Goal: Task Accomplishment & Management: Complete application form

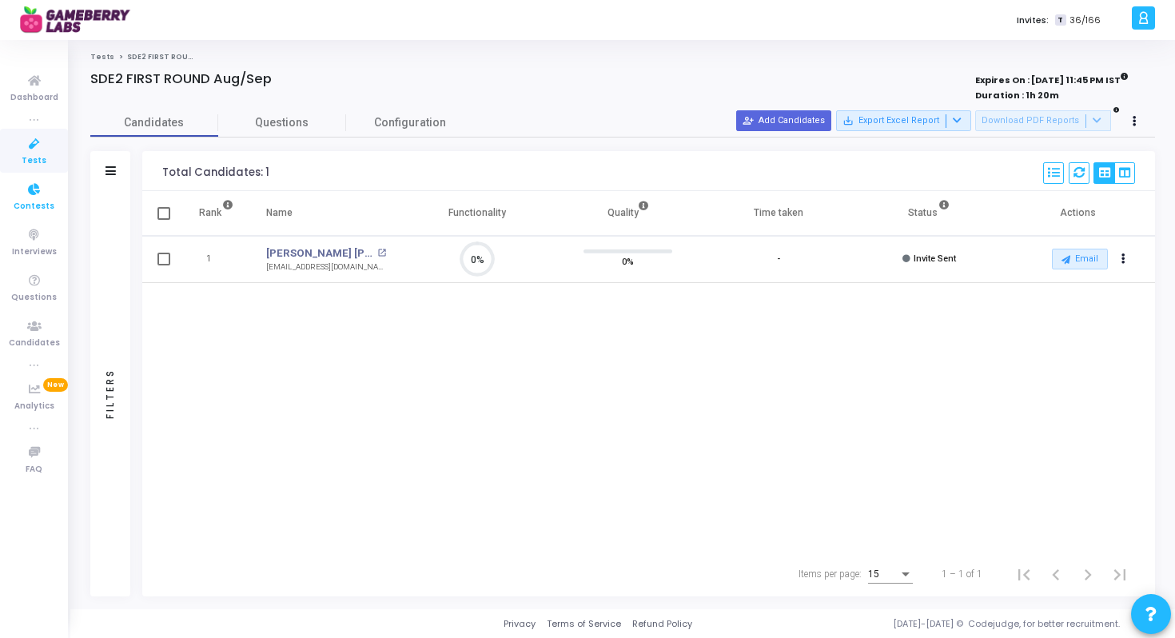
scroll to position [34, 41]
click at [37, 160] on span "Tests" at bounding box center [34, 161] width 25 height 14
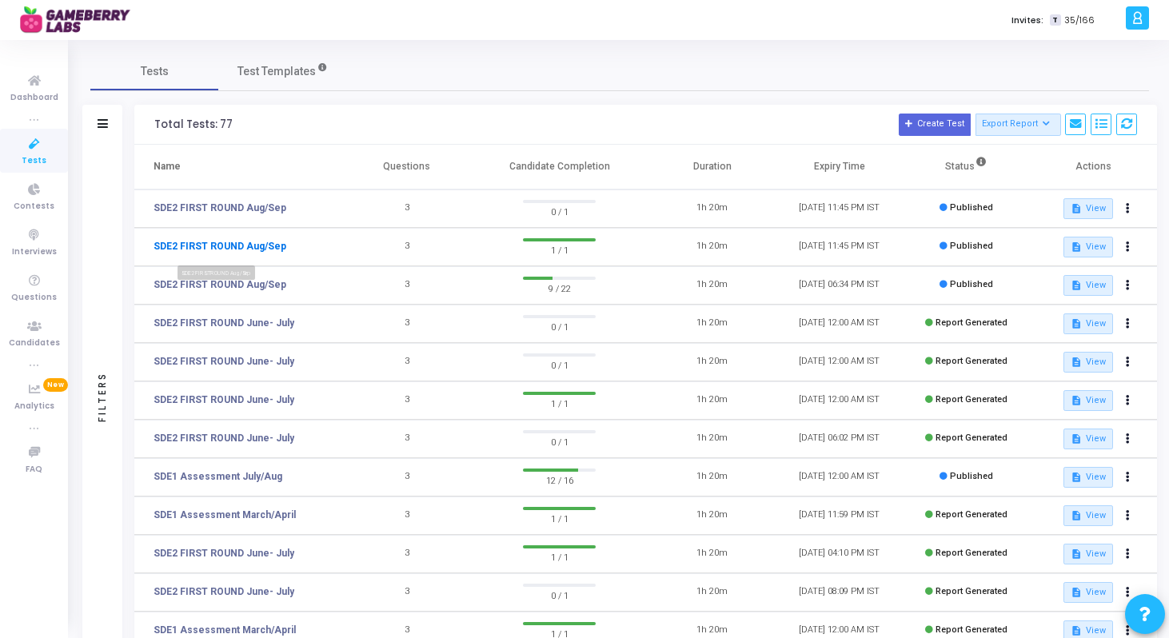
click at [244, 245] on link "SDE2 FIRST ROUND Aug/Sep" at bounding box center [219, 246] width 133 height 14
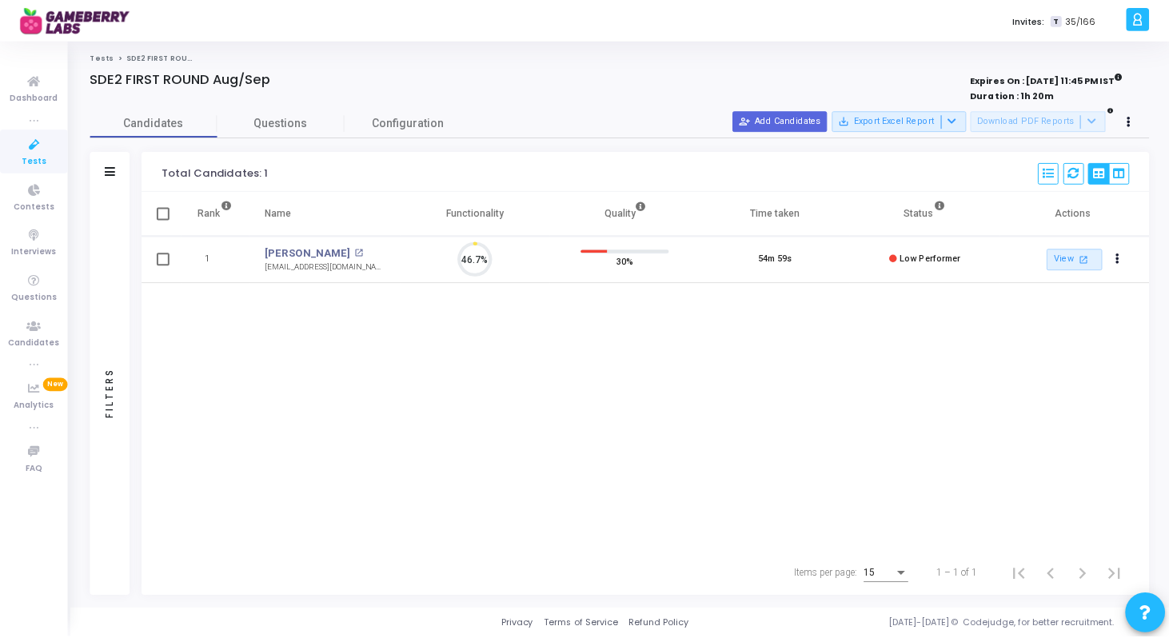
scroll to position [34, 41]
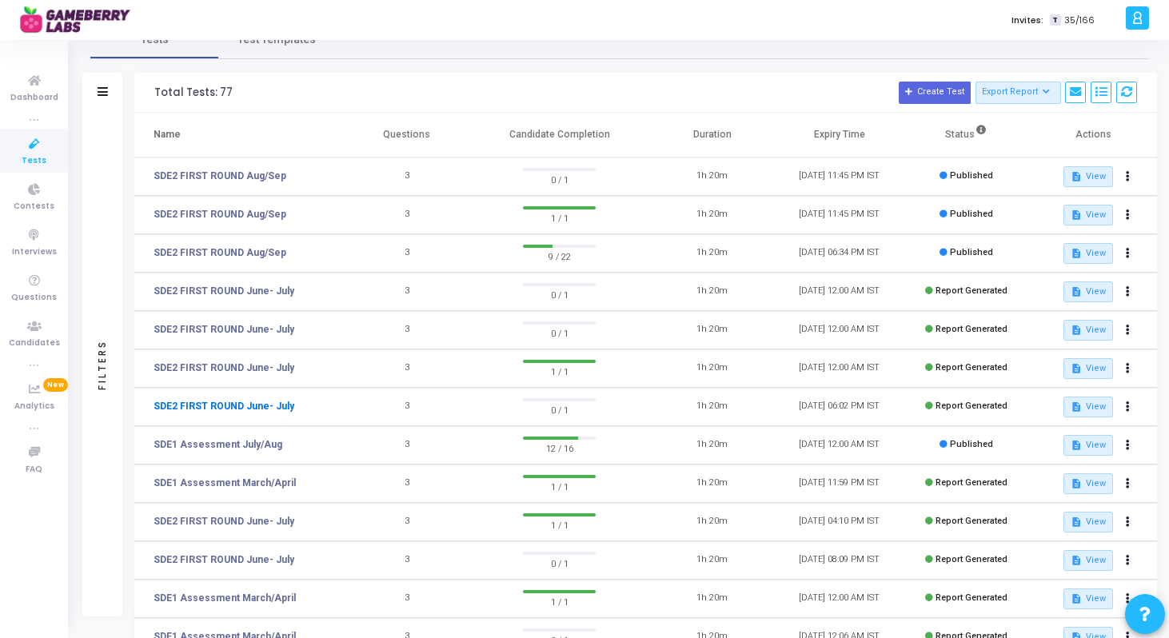
scroll to position [33, 0]
click at [248, 450] on link "SDE1 Assessment July/Aug" at bounding box center [217, 443] width 129 height 14
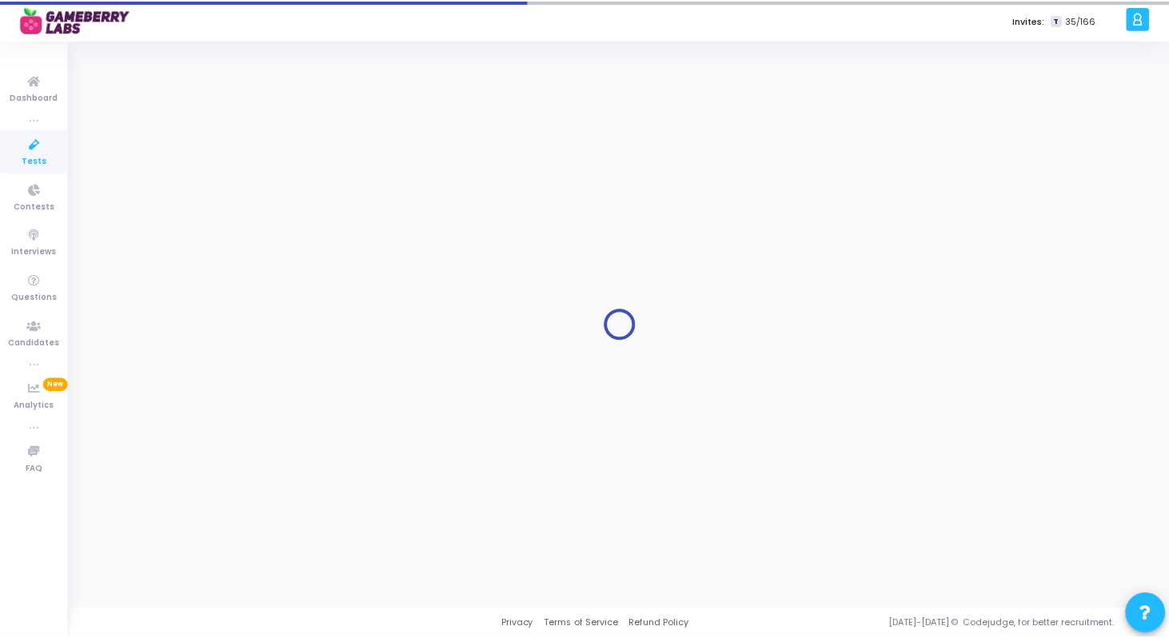
scroll to position [33, 0]
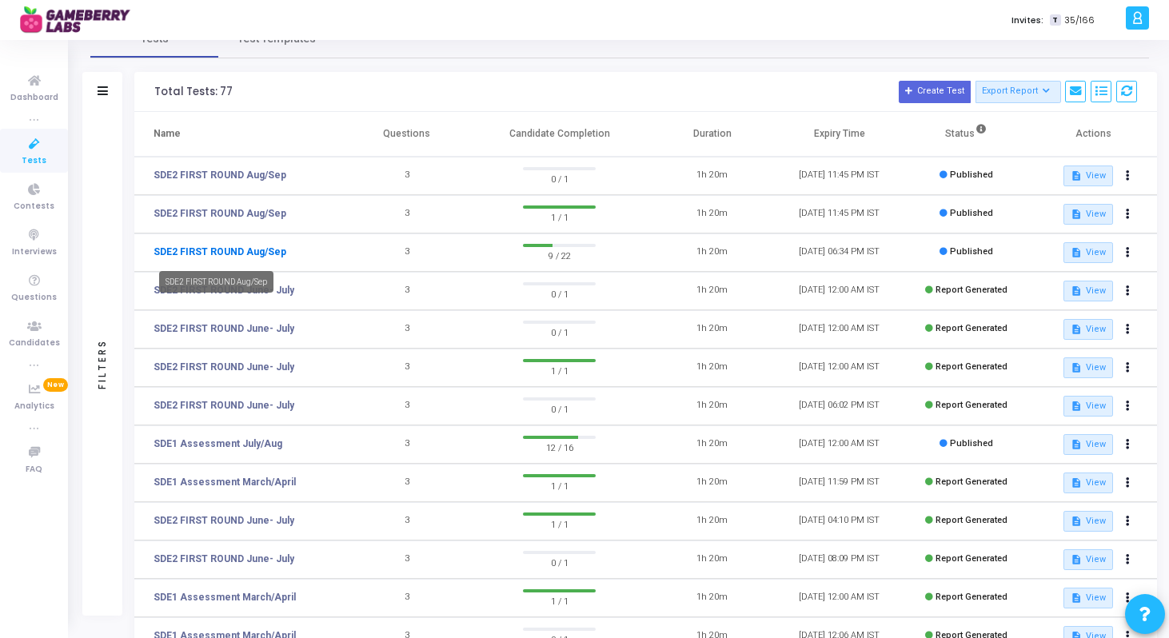
click at [253, 257] on link "SDE2 FIRST ROUND Aug/Sep" at bounding box center [219, 252] width 133 height 14
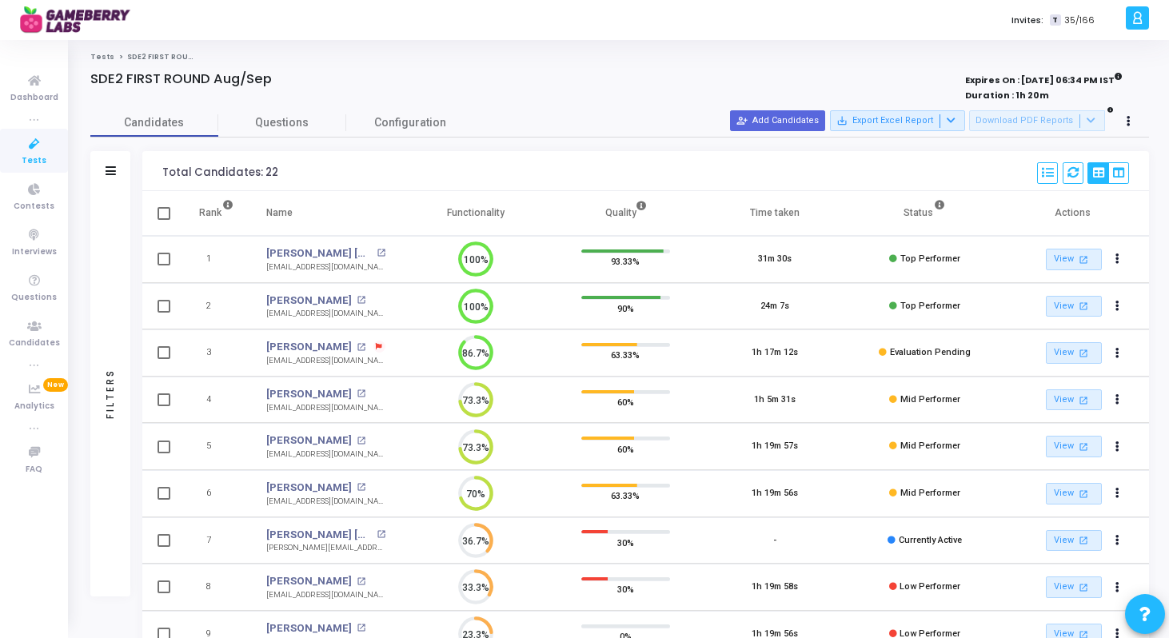
click at [376, 347] on icon at bounding box center [379, 347] width 6 height 6
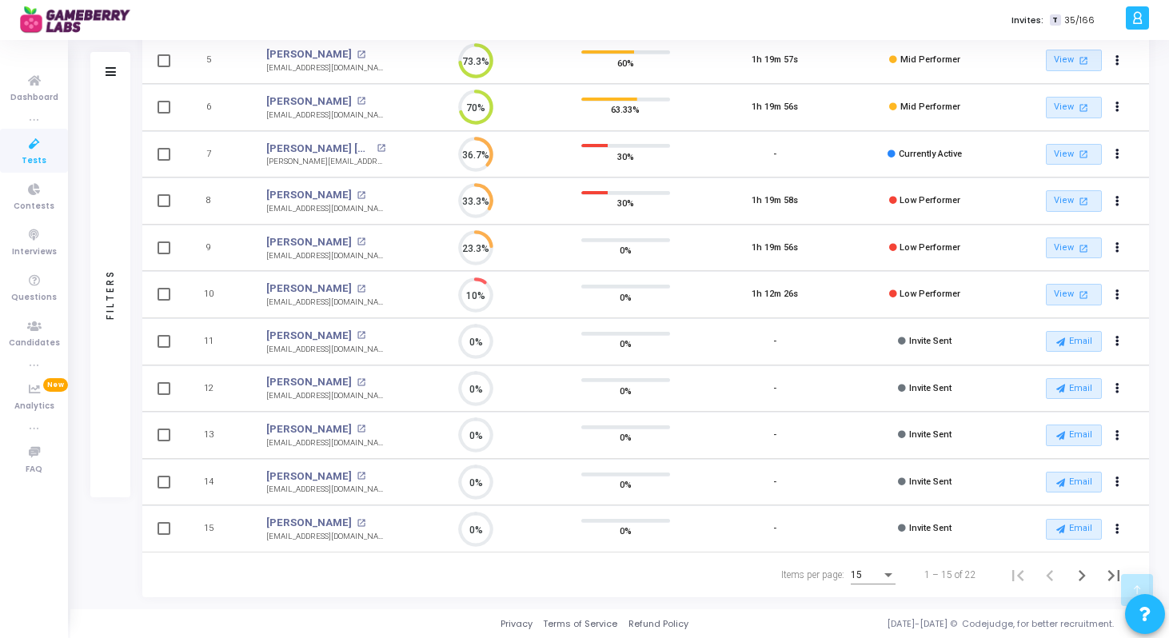
click at [855, 578] on div at bounding box center [584, 319] width 1169 height 638
click at [882, 572] on div "Items per page:" at bounding box center [888, 574] width 14 height 13
click at [869, 564] on span "50" at bounding box center [873, 566] width 45 height 29
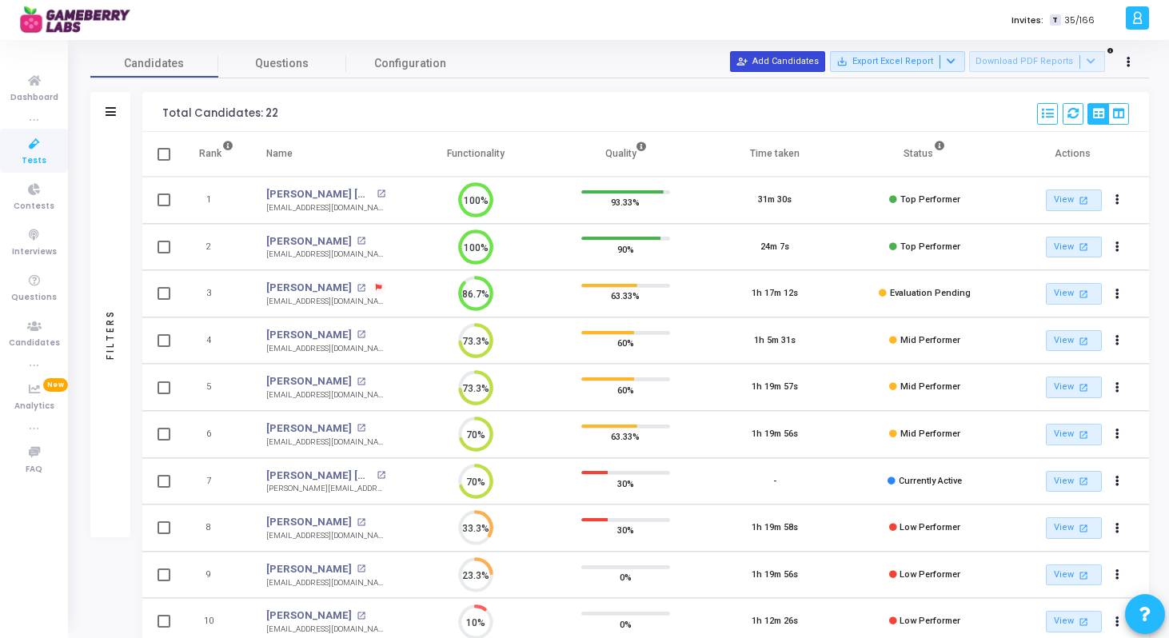
click at [794, 60] on button "person_add_alt Add Candidates" at bounding box center [777, 61] width 95 height 21
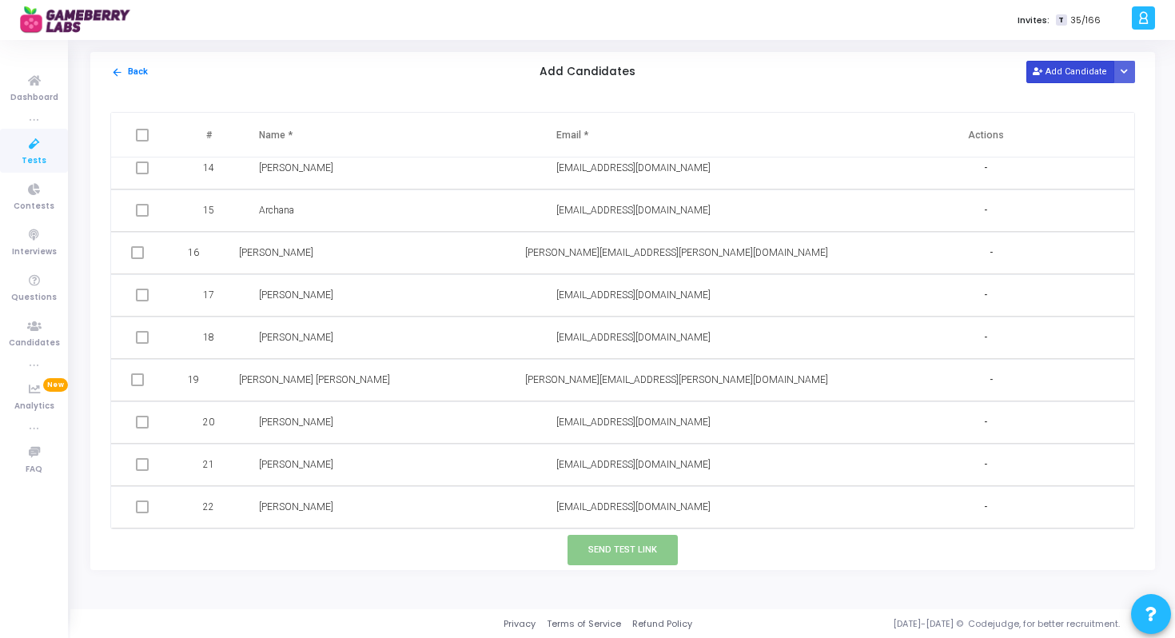
click at [1065, 68] on button "Add Candidate" at bounding box center [1070, 72] width 88 height 22
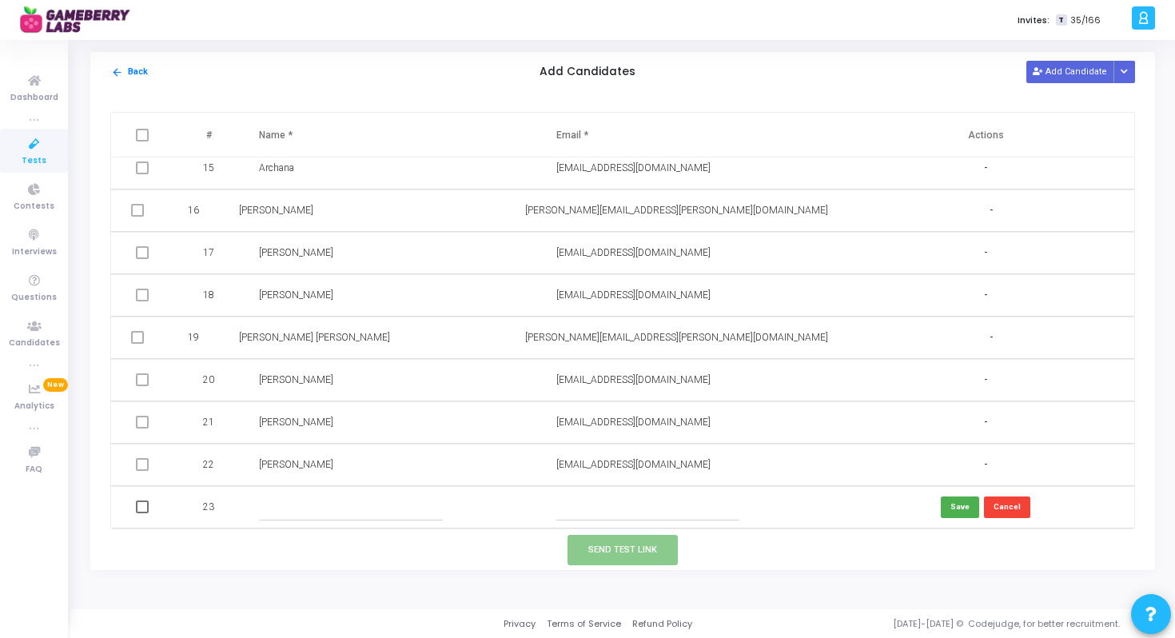
click at [635, 514] on input "text" at bounding box center [647, 507] width 183 height 26
paste input "dhwajsatya@gmail.com"
type input "dhwajsatya@gmail.com"
click at [403, 507] on input "text" at bounding box center [350, 507] width 183 height 26
paste input "Satya Dhwaj"
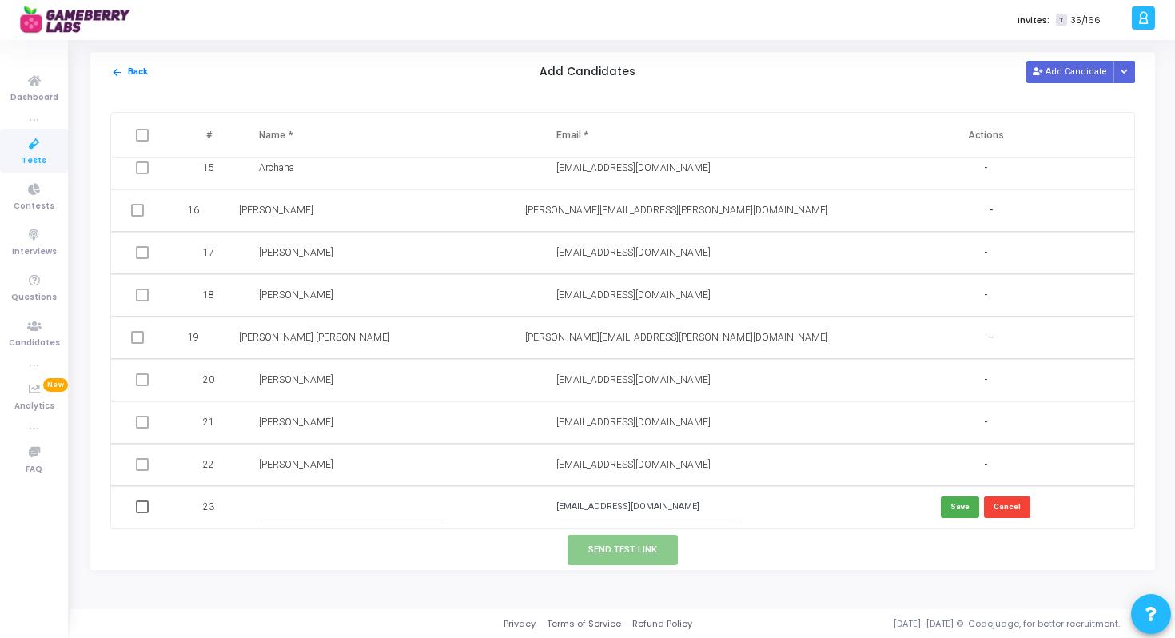
type input "Satya Dhwaj"
click at [948, 504] on button "Save" at bounding box center [960, 507] width 38 height 22
click at [135, 506] on td at bounding box center [144, 509] width 66 height 46
click at [149, 508] on td at bounding box center [144, 509] width 66 height 46
click at [140, 506] on span at bounding box center [142, 508] width 13 height 13
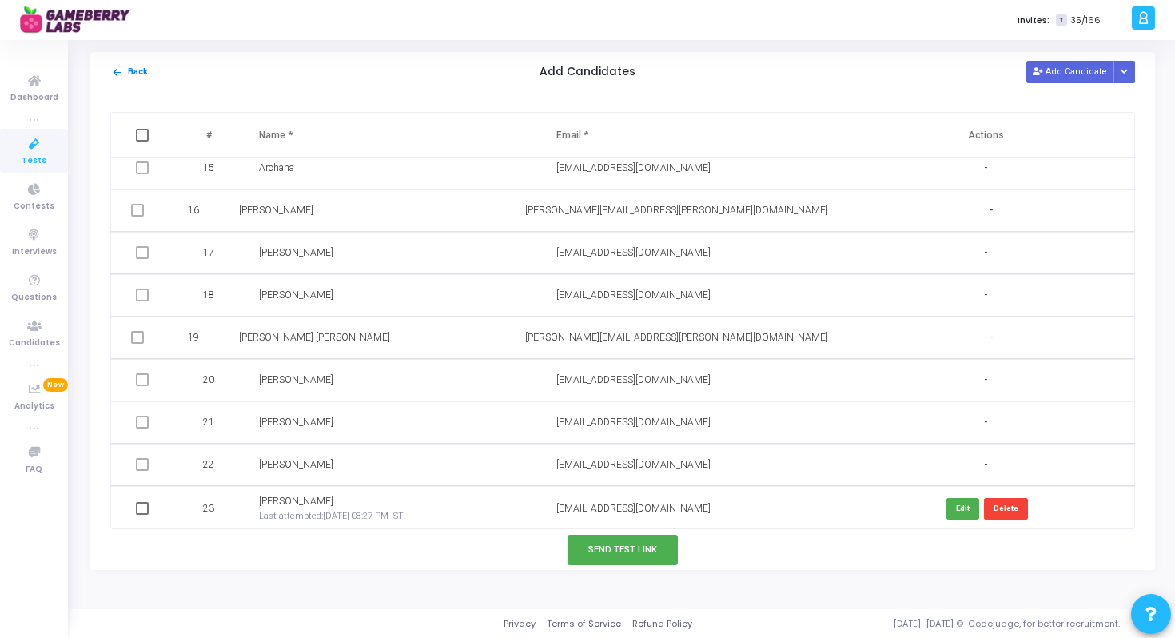
click at [141, 515] on input "checkbox" at bounding box center [141, 515] width 1 height 1
checkbox input "true"
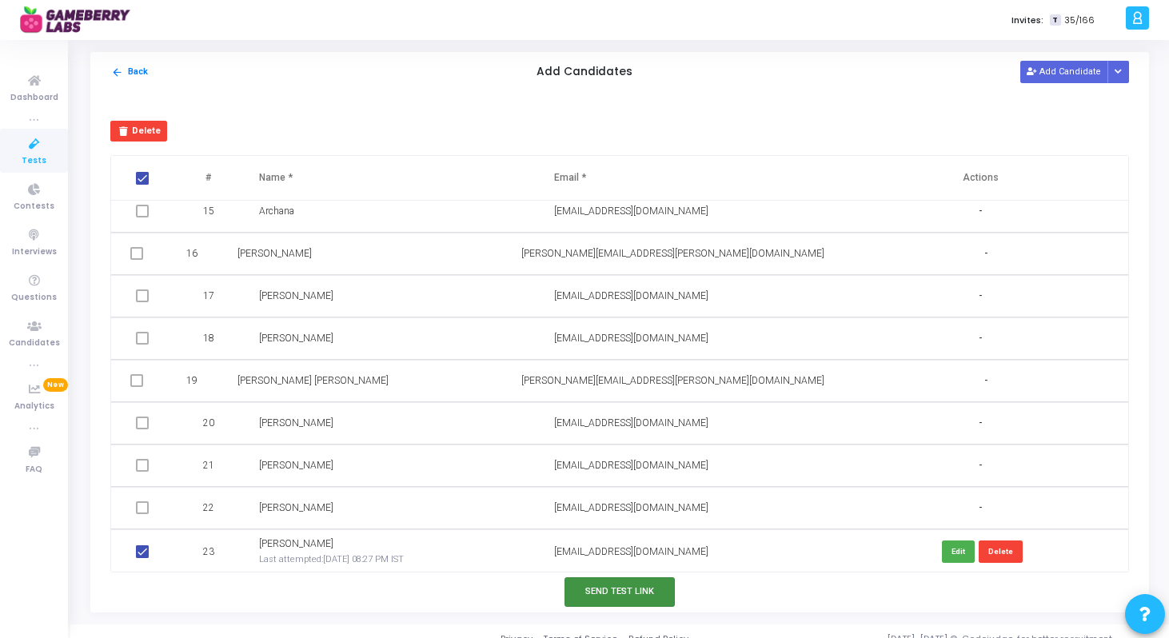
click at [601, 580] on button "Send Test Link" at bounding box center [619, 592] width 110 height 30
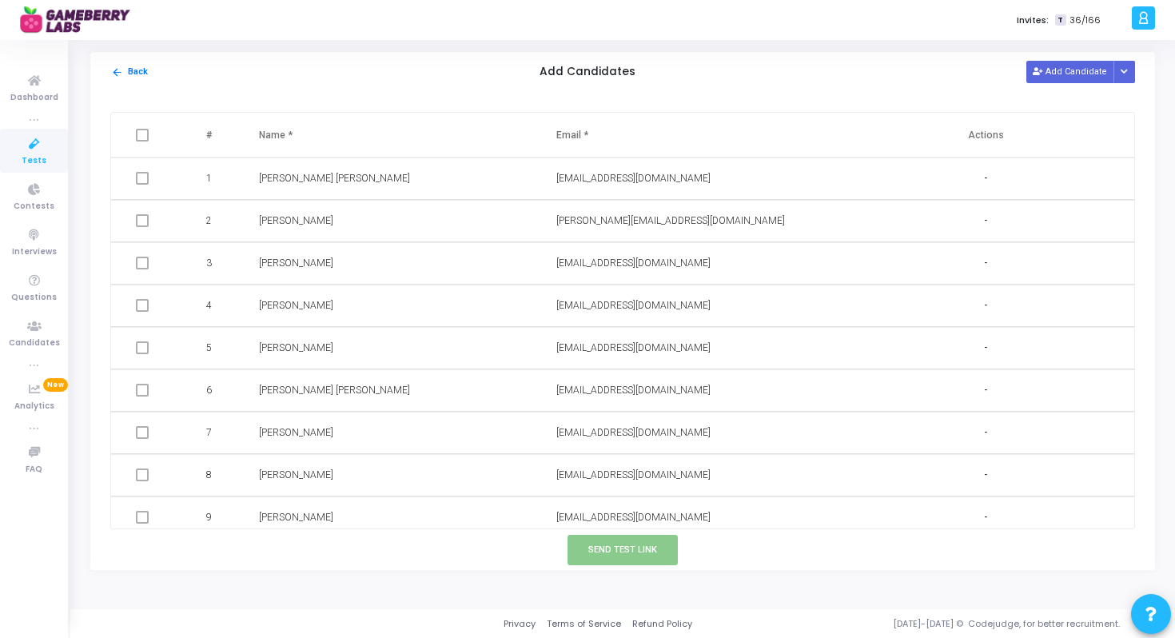
scroll to position [519, 0]
